Goal: Information Seeking & Learning: Learn about a topic

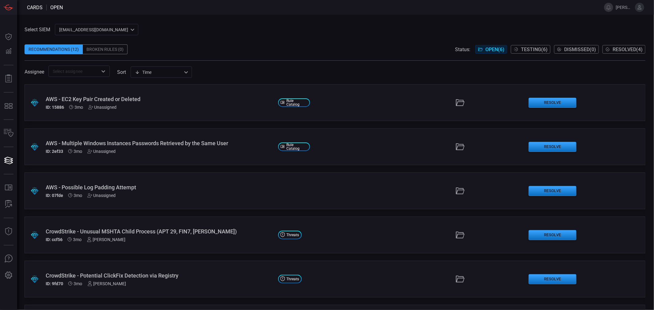
click at [76, 70] on input "text" at bounding box center [74, 71] width 48 height 8
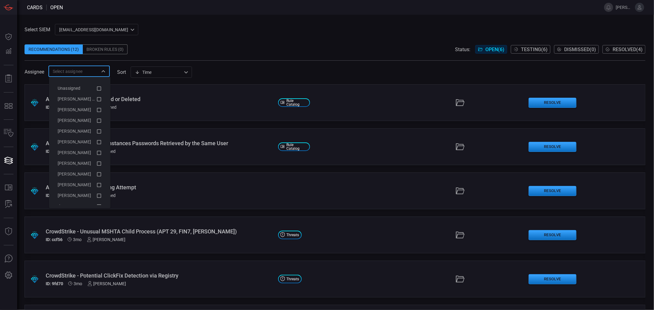
paste input "[PERSON_NAME] Provider Created or Deleted"
type input "[PERSON_NAME] Provider Created or Deleted"
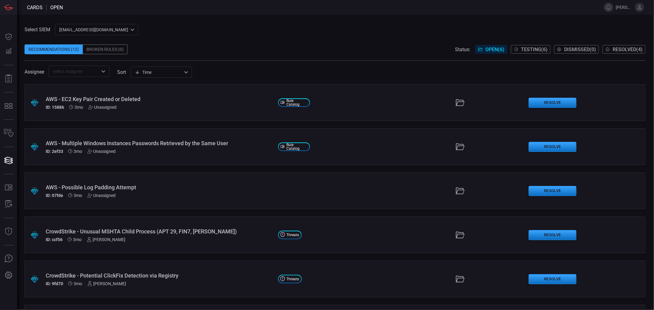
click at [152, 26] on div "Select SIEM [EMAIL_ADDRESS][DOMAIN_NAME] ce81084e-d69a-4826-8c7e-b83218b2d3dc ​…" at bounding box center [335, 50] width 621 height 53
click at [145, 39] on span at bounding box center [335, 39] width 621 height 9
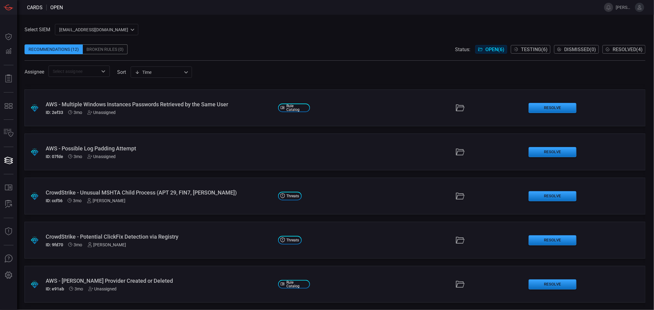
scroll to position [39, 0]
click at [132, 281] on div "AWS - [PERSON_NAME] Provider Created or Deleted" at bounding box center [159, 281] width 227 height 6
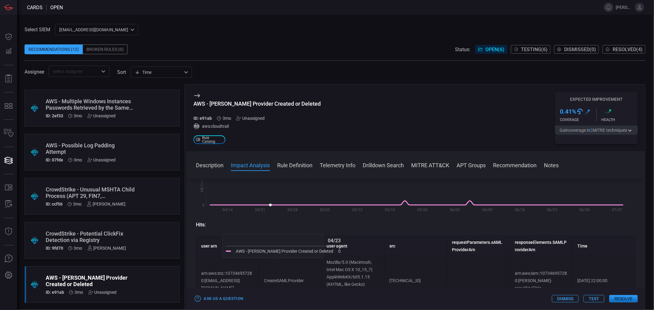
scroll to position [136, 0]
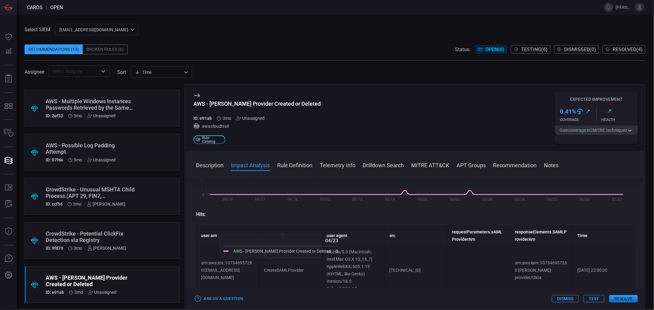
click at [212, 170] on span at bounding box center [415, 174] width 459 height 10
click at [215, 160] on div "Description Impact Analysis Rule Definition Telemetry Info Drilldown Search MIT…" at bounding box center [415, 230] width 459 height 159
click at [208, 167] on button "Description" at bounding box center [210, 164] width 28 height 7
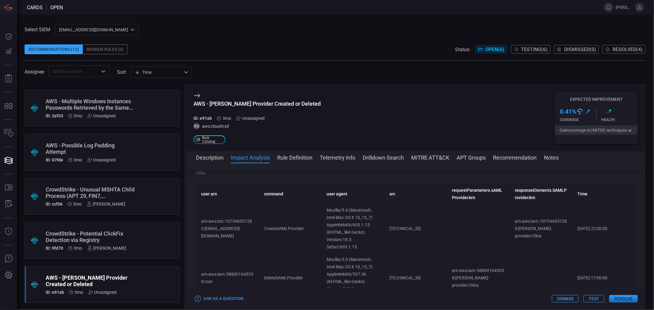
scroll to position [204, 0]
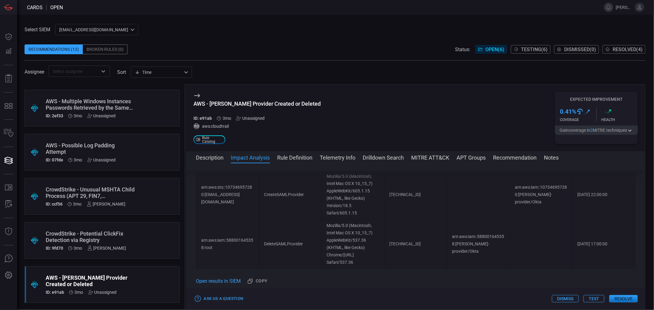
drag, startPoint x: 237, startPoint y: 203, endPoint x: 230, endPoint y: 211, distance: 10.7
click at [230, 211] on td "arn:aws:sts::107346957280:[EMAIL_ADDRESS][DOMAIN_NAME]" at bounding box center [227, 194] width 63 height 49
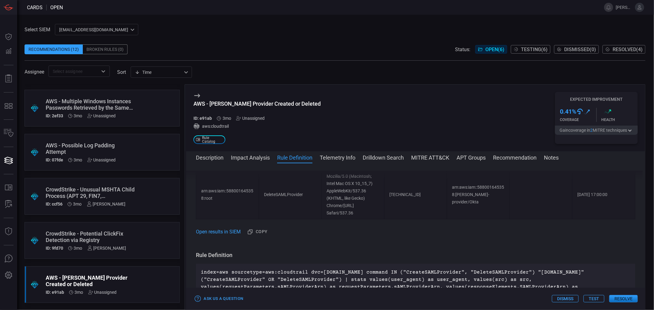
scroll to position [272, 0]
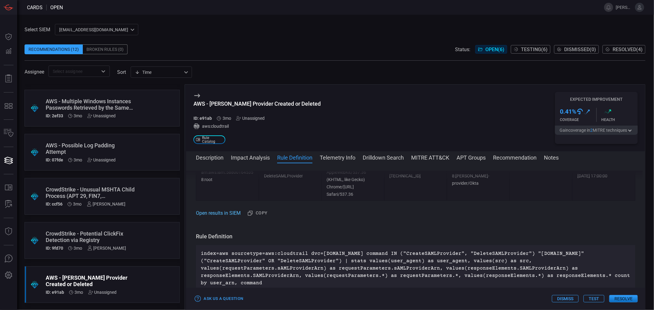
click at [215, 213] on link "Open results in SIEM" at bounding box center [218, 213] width 45 height 7
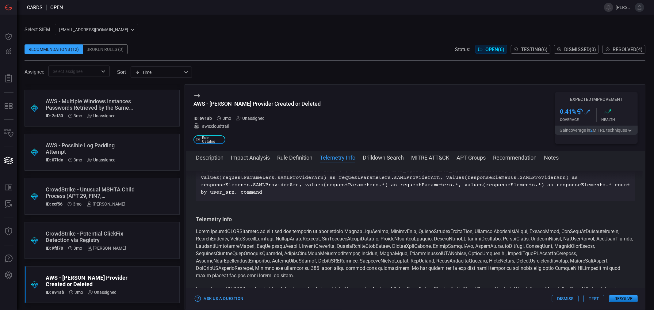
scroll to position [375, 0]
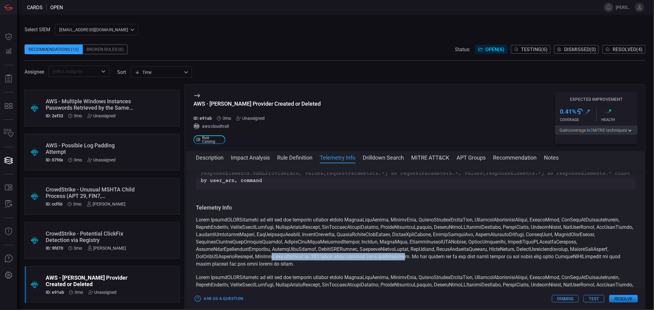
drag, startPoint x: 281, startPoint y: 256, endPoint x: 405, endPoint y: 258, distance: 123.9
click at [405, 258] on span at bounding box center [414, 242] width 437 height 50
drag, startPoint x: 435, startPoint y: 257, endPoint x: 495, endPoint y: 259, distance: 60.8
click at [493, 259] on span at bounding box center [414, 242] width 437 height 50
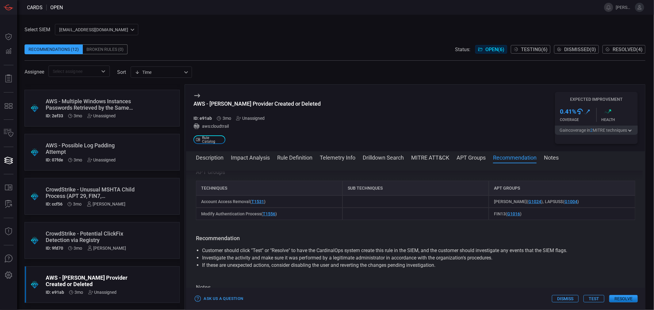
scroll to position [715, 0]
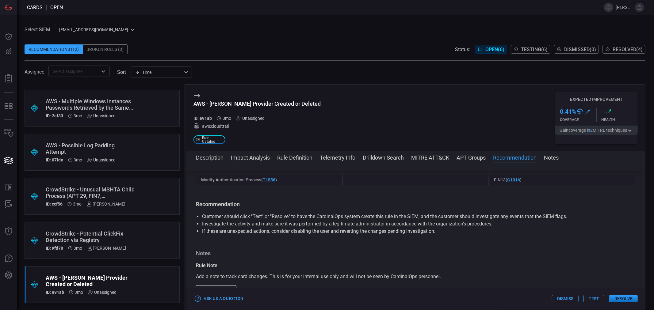
click at [557, 161] on button "Notes" at bounding box center [551, 157] width 15 height 7
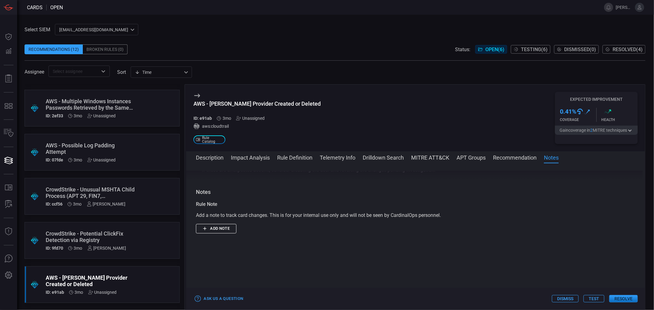
scroll to position [788, 0]
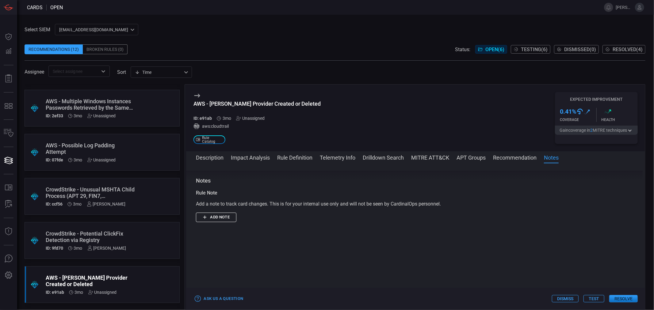
click at [208, 159] on button "Description" at bounding box center [210, 157] width 28 height 7
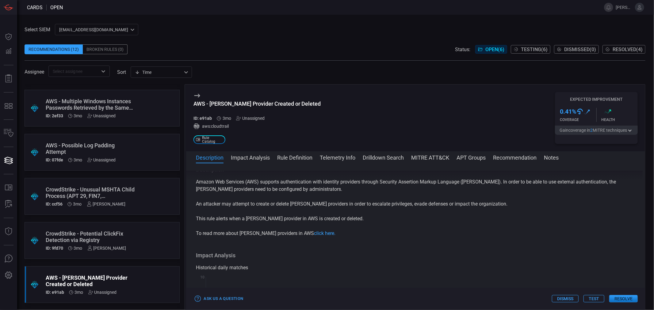
scroll to position [0, 0]
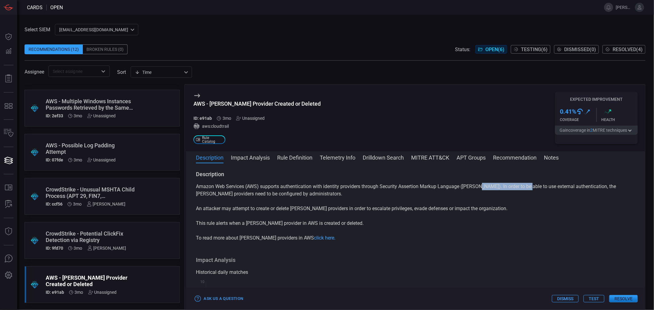
drag, startPoint x: 481, startPoint y: 186, endPoint x: 530, endPoint y: 188, distance: 49.1
click at [530, 188] on p "Amazon Web Services (AWS) supports authentication with identity providers throu…" at bounding box center [415, 190] width 439 height 15
drag, startPoint x: 241, startPoint y: 193, endPoint x: 311, endPoint y: 196, distance: 70.3
click at [311, 196] on p "Amazon Web Services (AWS) supports authentication with identity providers throu…" at bounding box center [415, 190] width 439 height 15
click at [314, 240] on link "click here." at bounding box center [324, 238] width 21 height 6
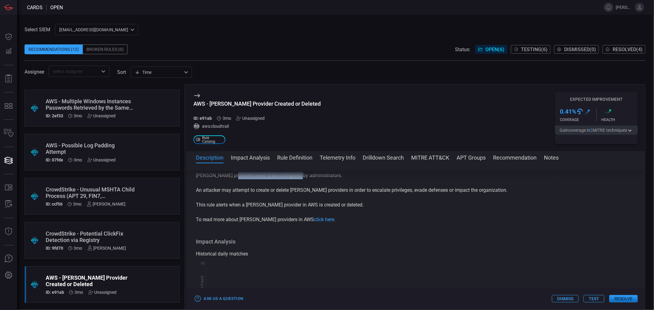
scroll to position [34, 0]
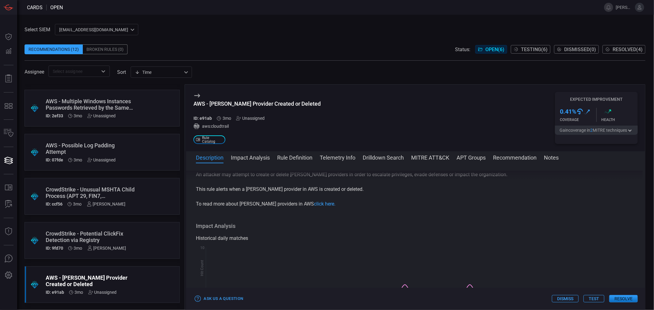
click at [291, 157] on button "Rule Definition" at bounding box center [294, 157] width 35 height 7
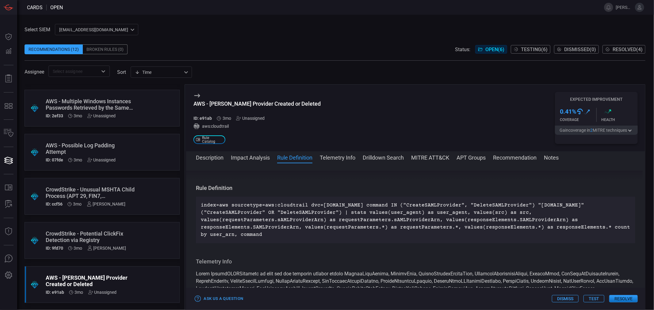
scroll to position [328, 0]
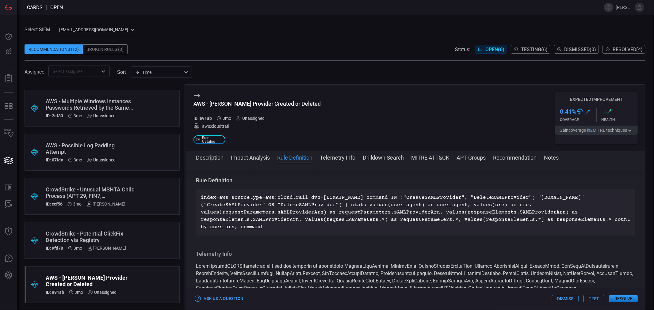
click at [386, 195] on p "index=aws sourcetype=aws:cloudtrail dvc=[DOMAIN_NAME] command IN ("CreateSAMLPr…" at bounding box center [416, 212] width 430 height 37
drag, startPoint x: 406, startPoint y: 196, endPoint x: 531, endPoint y: 197, distance: 124.8
click at [531, 197] on p "index=aws sourcetype=aws:cloudtrail dvc=[DOMAIN_NAME] command IN ("CreateSAMLPr…" at bounding box center [416, 212] width 430 height 37
copy p ""CreateSAMLProvider", "DeleteSAMLProvider""
click at [201, 157] on button "Description" at bounding box center [210, 157] width 28 height 7
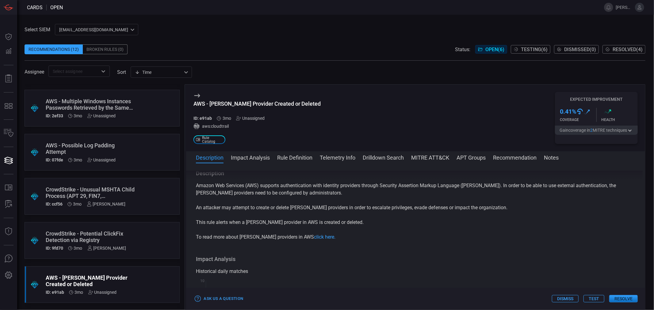
scroll to position [0, 0]
click at [254, 161] on span at bounding box center [415, 166] width 459 height 10
click at [254, 156] on button "Impact Analysis" at bounding box center [250, 157] width 39 height 7
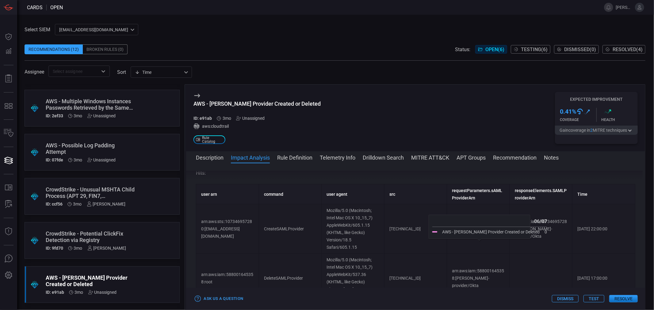
scroll to position [182, 0]
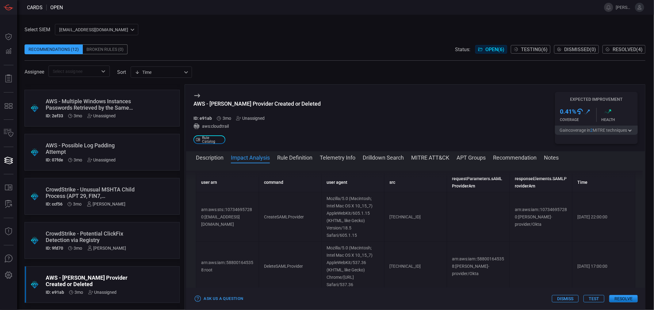
drag, startPoint x: 387, startPoint y: 216, endPoint x: 420, endPoint y: 217, distance: 33.1
click at [420, 217] on td "[TECHNICAL_ID]" at bounding box center [415, 217] width 63 height 49
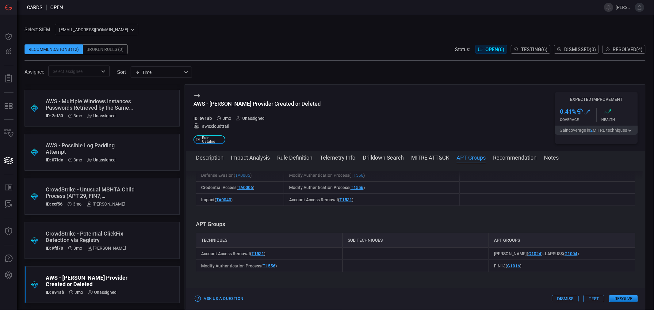
scroll to position [617, 0]
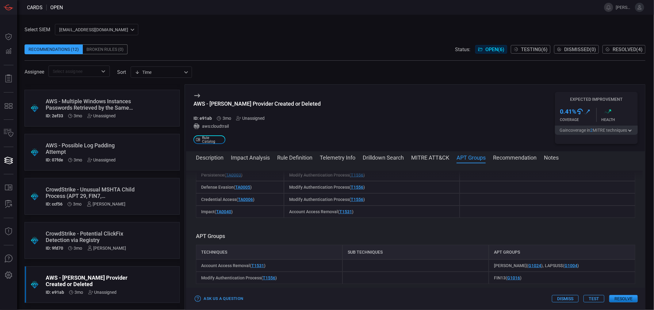
click at [633, 130] on icon "button" at bounding box center [630, 130] width 6 height 5
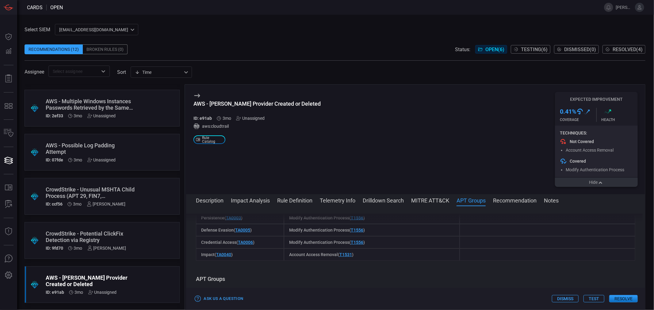
scroll to position [8, 0]
click at [532, 47] on span "Testing ( 6 )" at bounding box center [534, 50] width 27 height 6
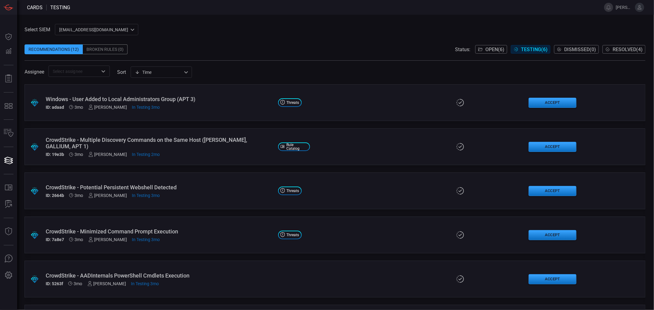
click at [492, 51] on span "Open ( 6 )" at bounding box center [494, 50] width 19 height 6
